Goal: Task Accomplishment & Management: Complete application form

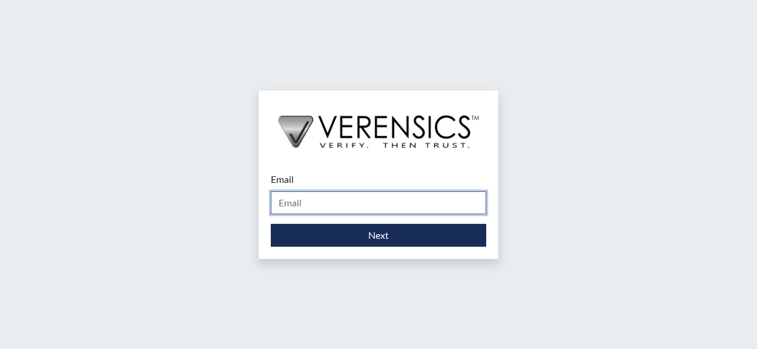
click at [404, 205] on input "Email" at bounding box center [378, 202] width 215 height 23
type input "[PERSON_NAME][EMAIL_ADDRESS][PERSON_NAME][DOMAIN_NAME]"
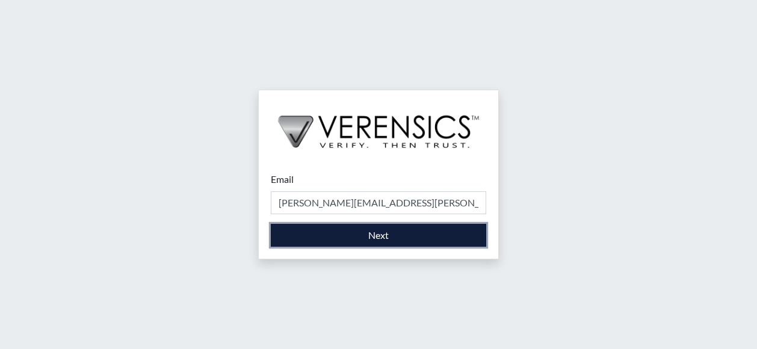
click at [401, 240] on button "Next" at bounding box center [378, 235] width 215 height 23
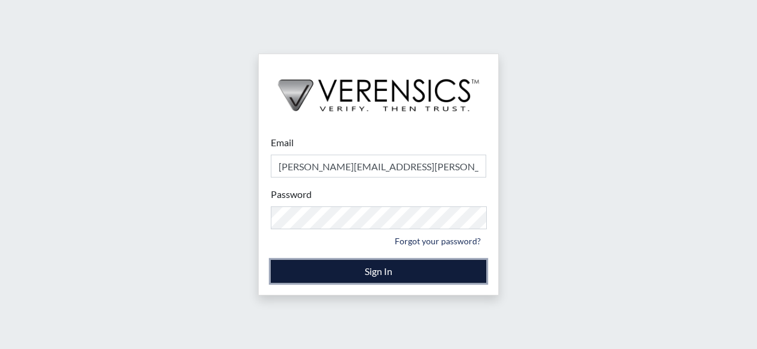
click at [394, 272] on button "Sign In" at bounding box center [378, 271] width 215 height 23
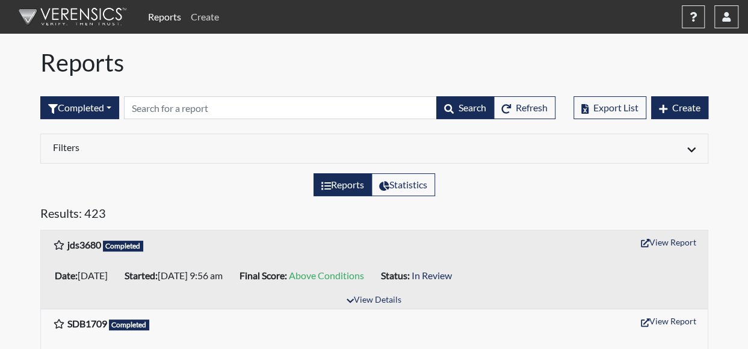
click at [214, 18] on link "Create" at bounding box center [205, 17] width 38 height 24
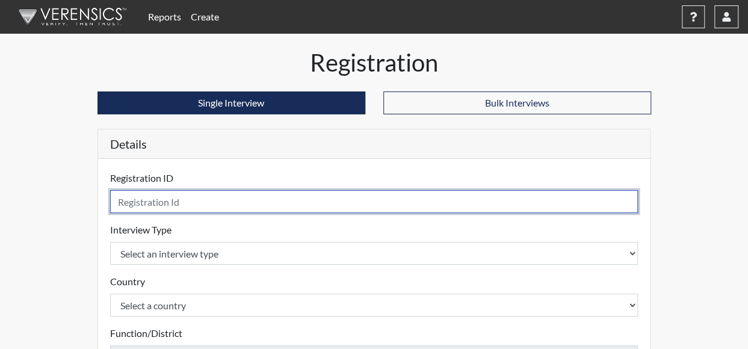
click at [203, 201] on input "text" at bounding box center [374, 201] width 528 height 23
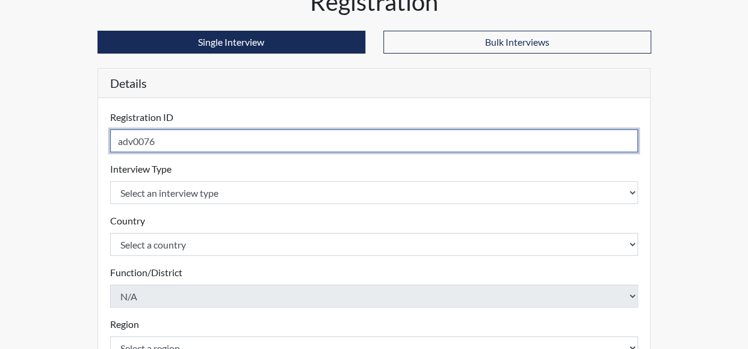
scroll to position [120, 0]
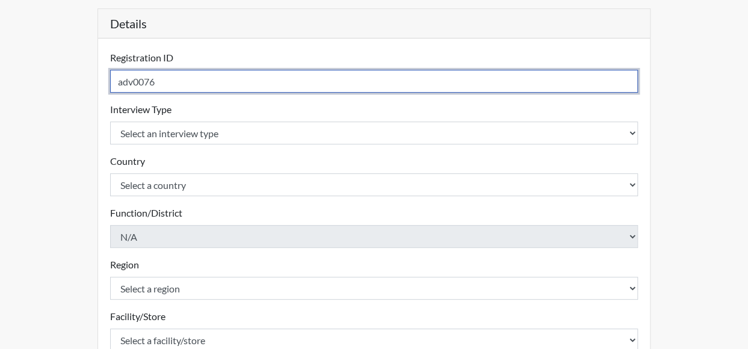
type input "adv0076"
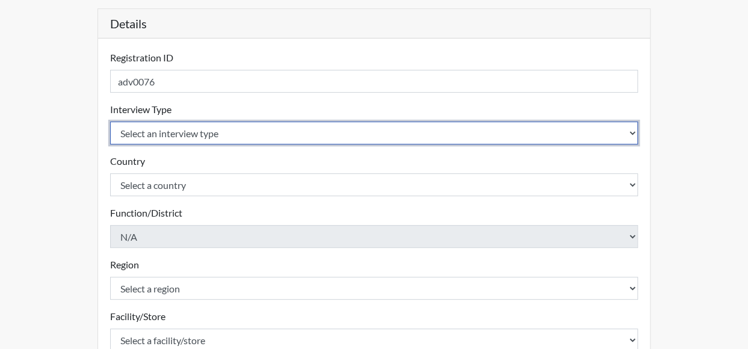
click at [300, 132] on select "Select an interview type Corrections Pre-Employment" at bounding box center [374, 133] width 528 height 23
select select "ff733e93-e1bf-11ea-9c9f-0eff0cf7eb8f"
click at [110, 122] on select "Select an interview type Corrections Pre-Employment" at bounding box center [374, 133] width 528 height 23
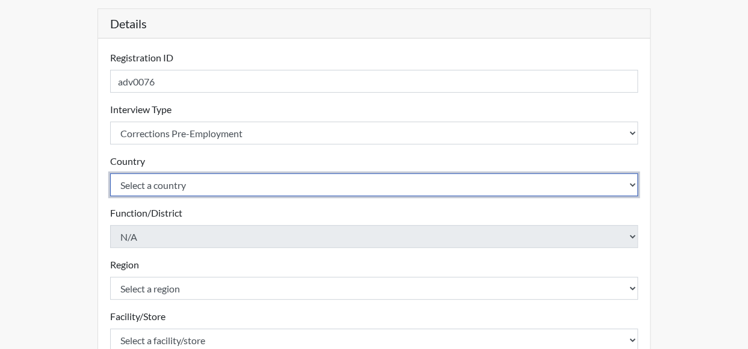
click at [265, 182] on select "Select a country [GEOGRAPHIC_DATA] [GEOGRAPHIC_DATA]" at bounding box center [374, 184] width 528 height 23
select select "united-states-of-[GEOGRAPHIC_DATA]"
click at [110, 173] on select "Select a country [GEOGRAPHIC_DATA] [GEOGRAPHIC_DATA]" at bounding box center [374, 184] width 528 height 23
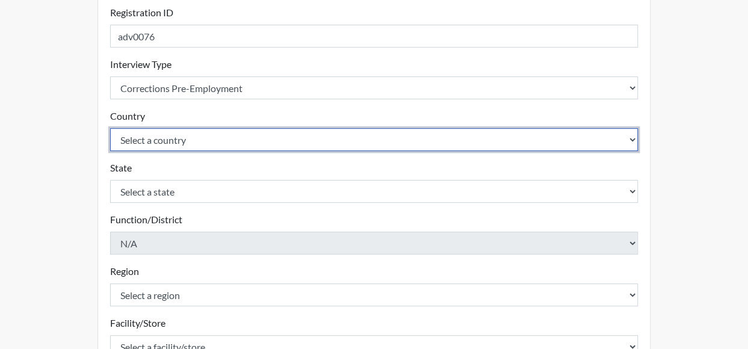
scroll to position [180, 0]
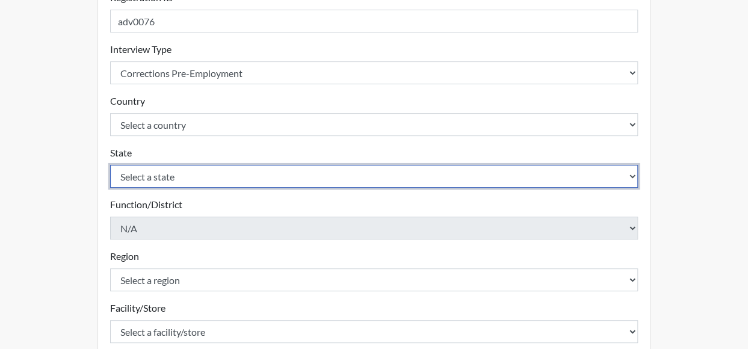
click at [215, 178] on select "Select a state [US_STATE] [US_STATE] [US_STATE] [US_STATE] [US_STATE] [US_STATE…" at bounding box center [374, 176] width 528 height 23
select select "GA"
click at [110, 165] on select "Select a state [US_STATE] [US_STATE] [US_STATE] [US_STATE] [US_STATE] [US_STATE…" at bounding box center [374, 176] width 528 height 23
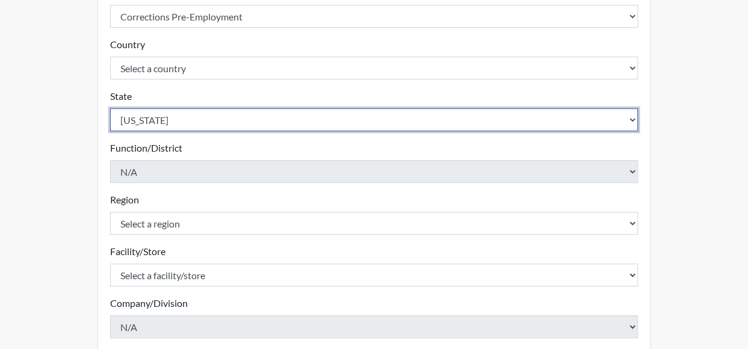
scroll to position [301, 0]
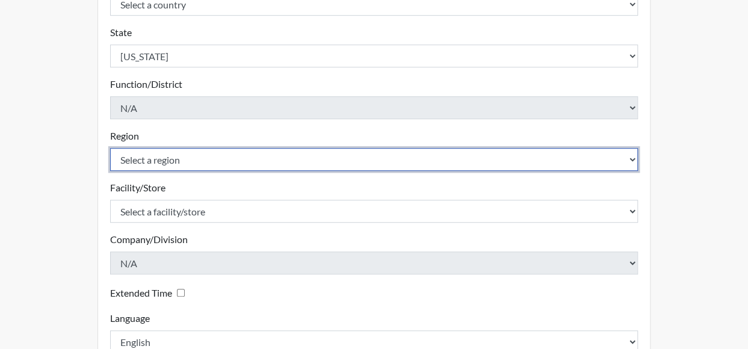
click at [184, 157] on select "Select a region [GEOGRAPHIC_DATA]" at bounding box center [374, 159] width 528 height 23
select select "51976826-f18e-4b67-8d3b-b0a0fa2f97ff"
click at [110, 148] on select "Select a region [GEOGRAPHIC_DATA]" at bounding box center [374, 159] width 528 height 23
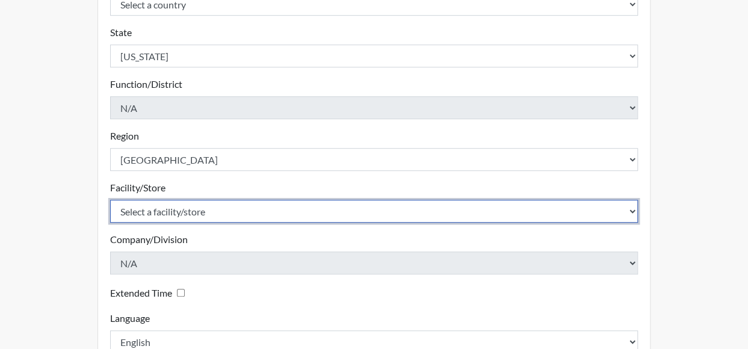
click at [187, 209] on select "Select a facility/store Macon SP" at bounding box center [374, 211] width 528 height 23
select select "6a4a1724-866d-454b-9e25-ee7249c0c1ec"
click at [110, 200] on select "Select a facility/store Macon SP" at bounding box center [374, 211] width 528 height 23
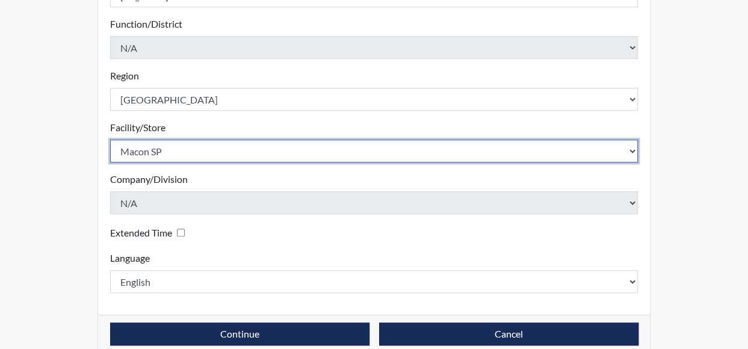
scroll to position [378, 0]
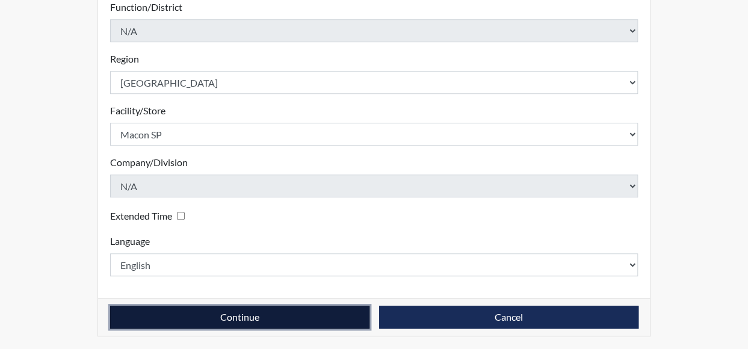
click at [266, 317] on button "Continue" at bounding box center [239, 317] width 259 height 23
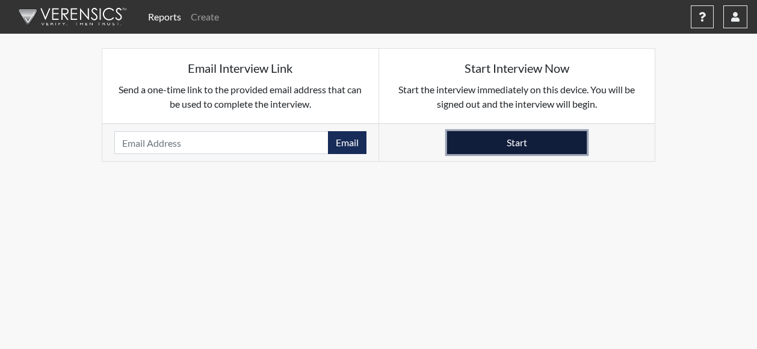
click at [531, 144] on button "Start" at bounding box center [517, 142] width 140 height 23
